Goal: Transaction & Acquisition: Purchase product/service

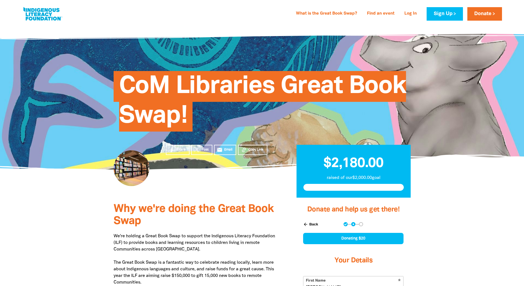
select select "AU"
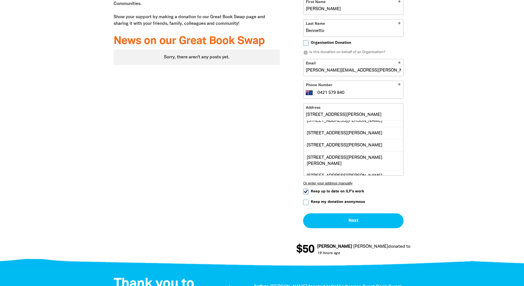
scroll to position [67, 0]
click at [344, 112] on input "[STREET_ADDRESS][PERSON_NAME]" at bounding box center [353, 111] width 100 height 17
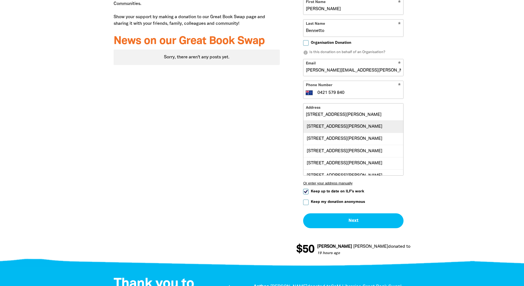
click at [347, 127] on div "[STREET_ADDRESS][PERSON_NAME]" at bounding box center [353, 126] width 100 height 12
type input "[STREET_ADDRESS][PERSON_NAME]"
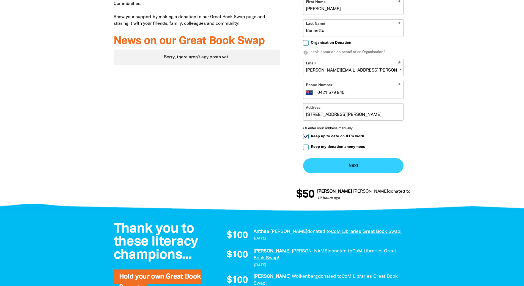
click at [361, 166] on button "Next chevron_right" at bounding box center [353, 165] width 100 height 15
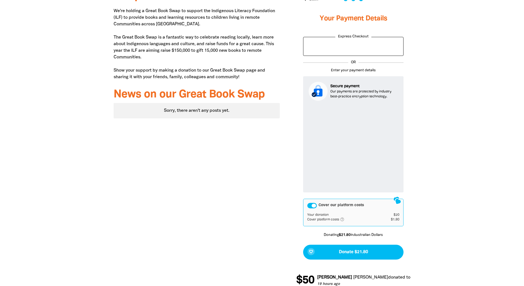
scroll to position [249, 0]
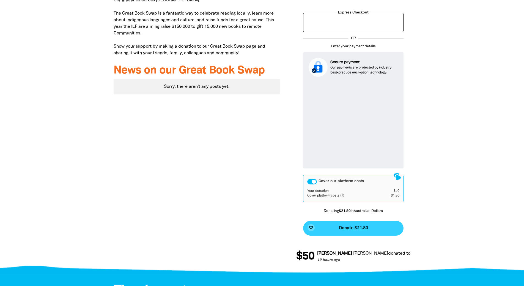
click at [348, 227] on span "Donate $21.80" at bounding box center [353, 228] width 29 height 4
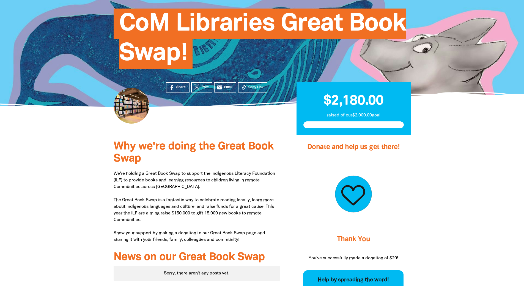
scroll to position [45, 0]
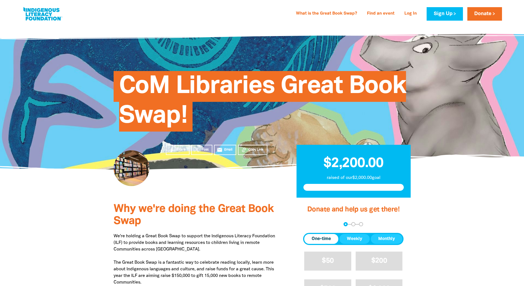
scroll to position [45, 0]
